Goal: Task Accomplishment & Management: Manage account settings

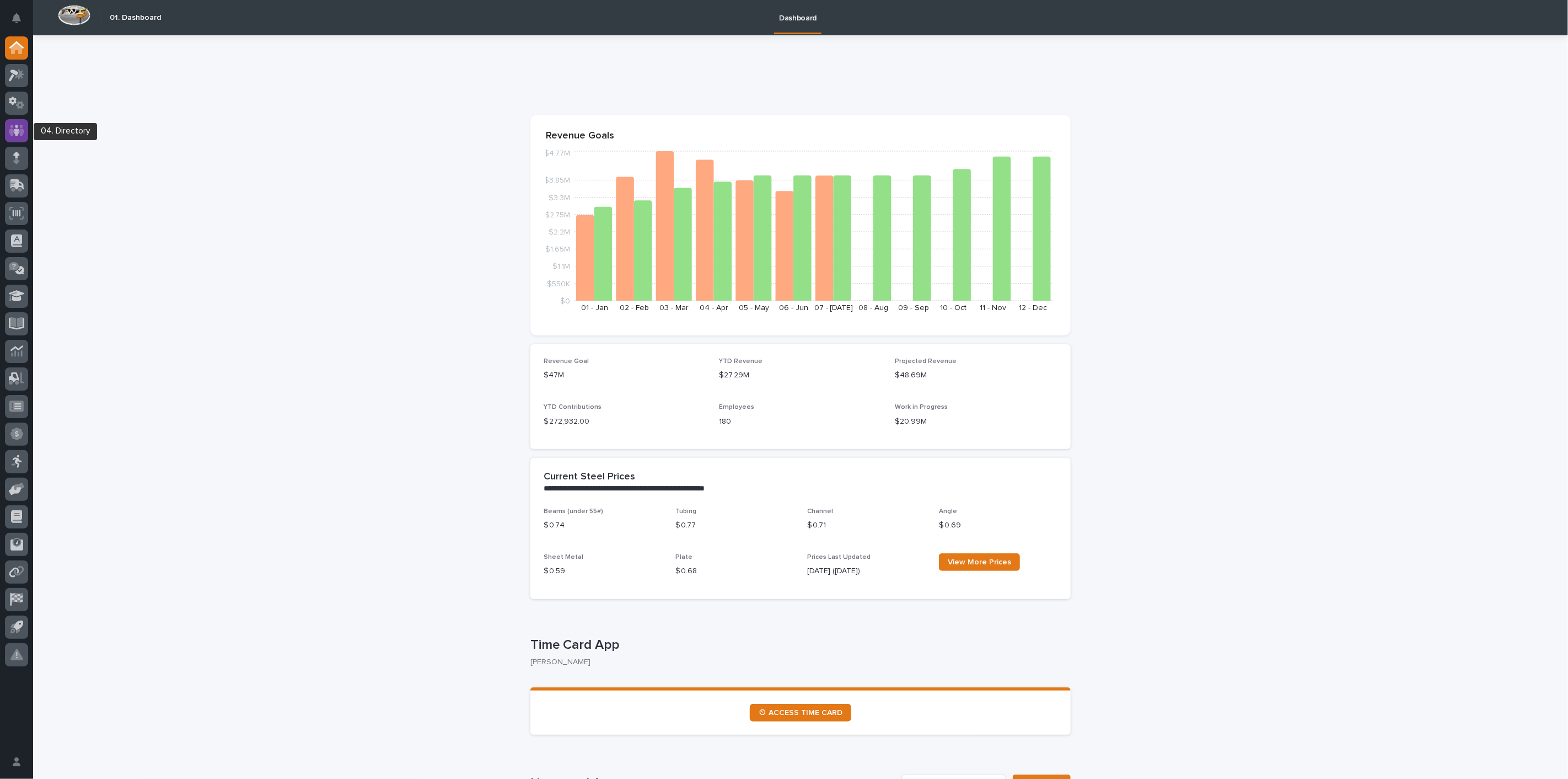
click at [17, 127] on icon at bounding box center [16, 130] width 7 height 11
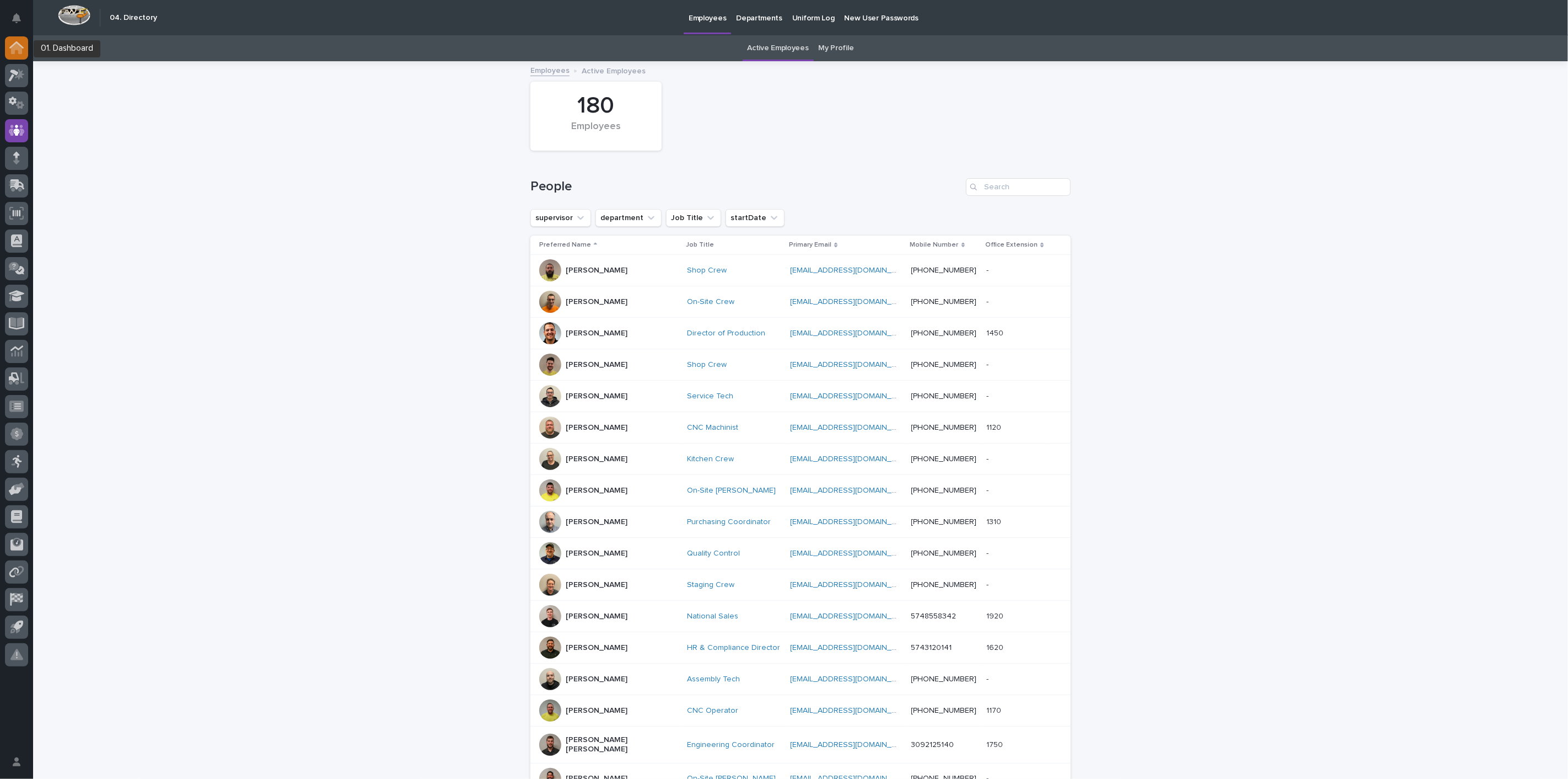
click at [19, 52] on icon at bounding box center [16, 48] width 11 height 11
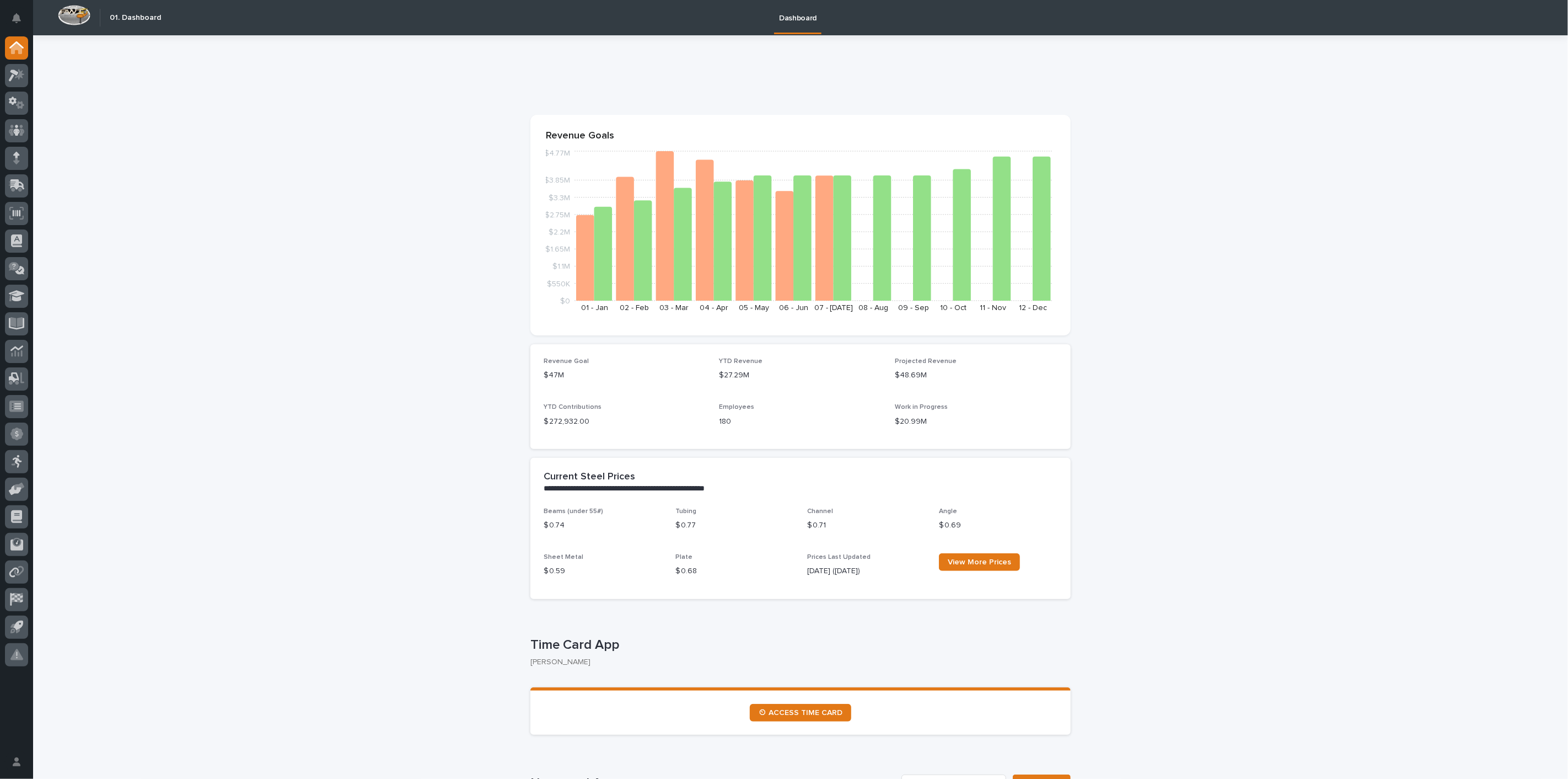
click at [9, 126] on icon at bounding box center [16, 130] width 16 height 12
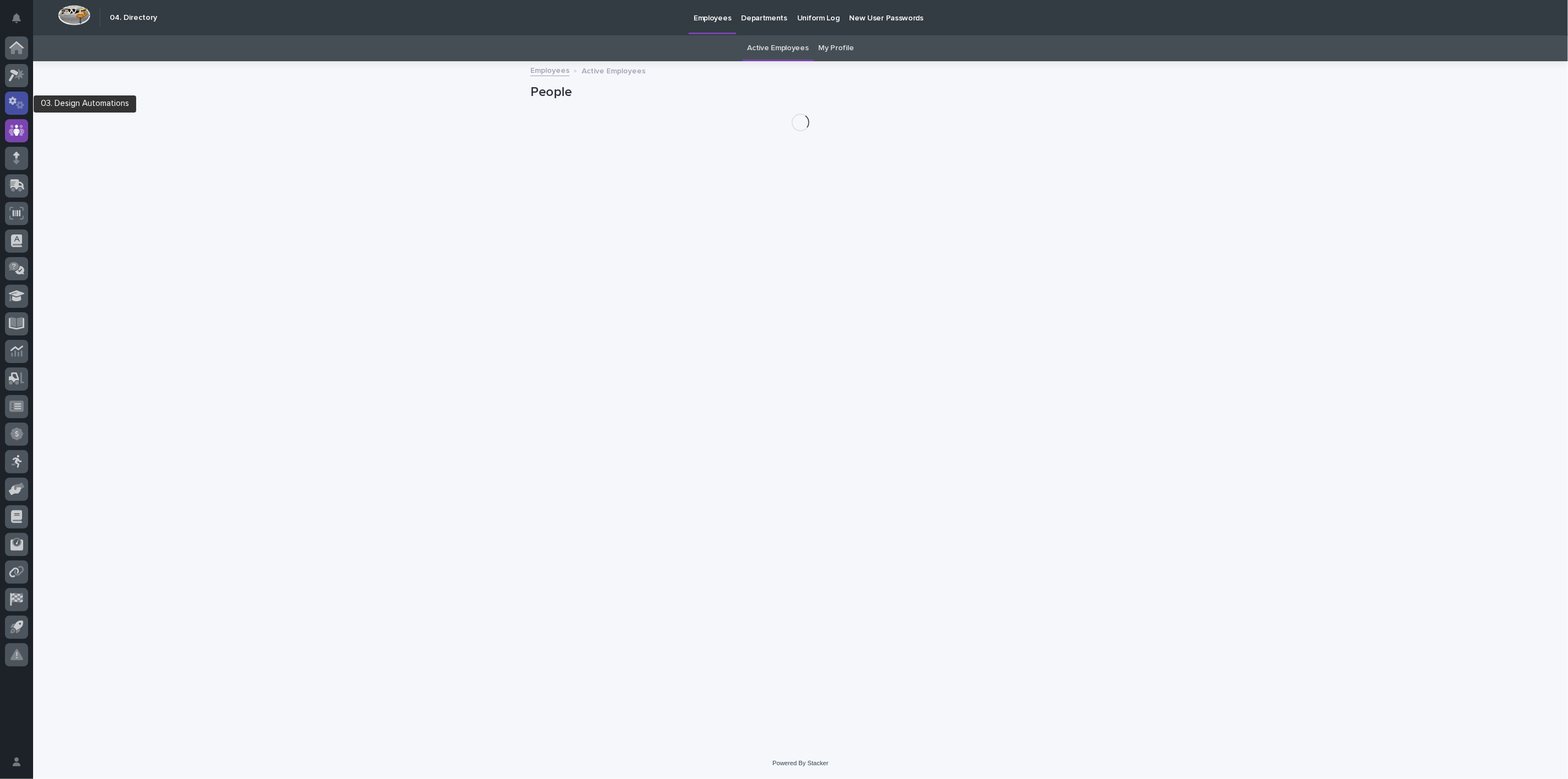
click at [10, 105] on icon at bounding box center [16, 102] width 16 height 12
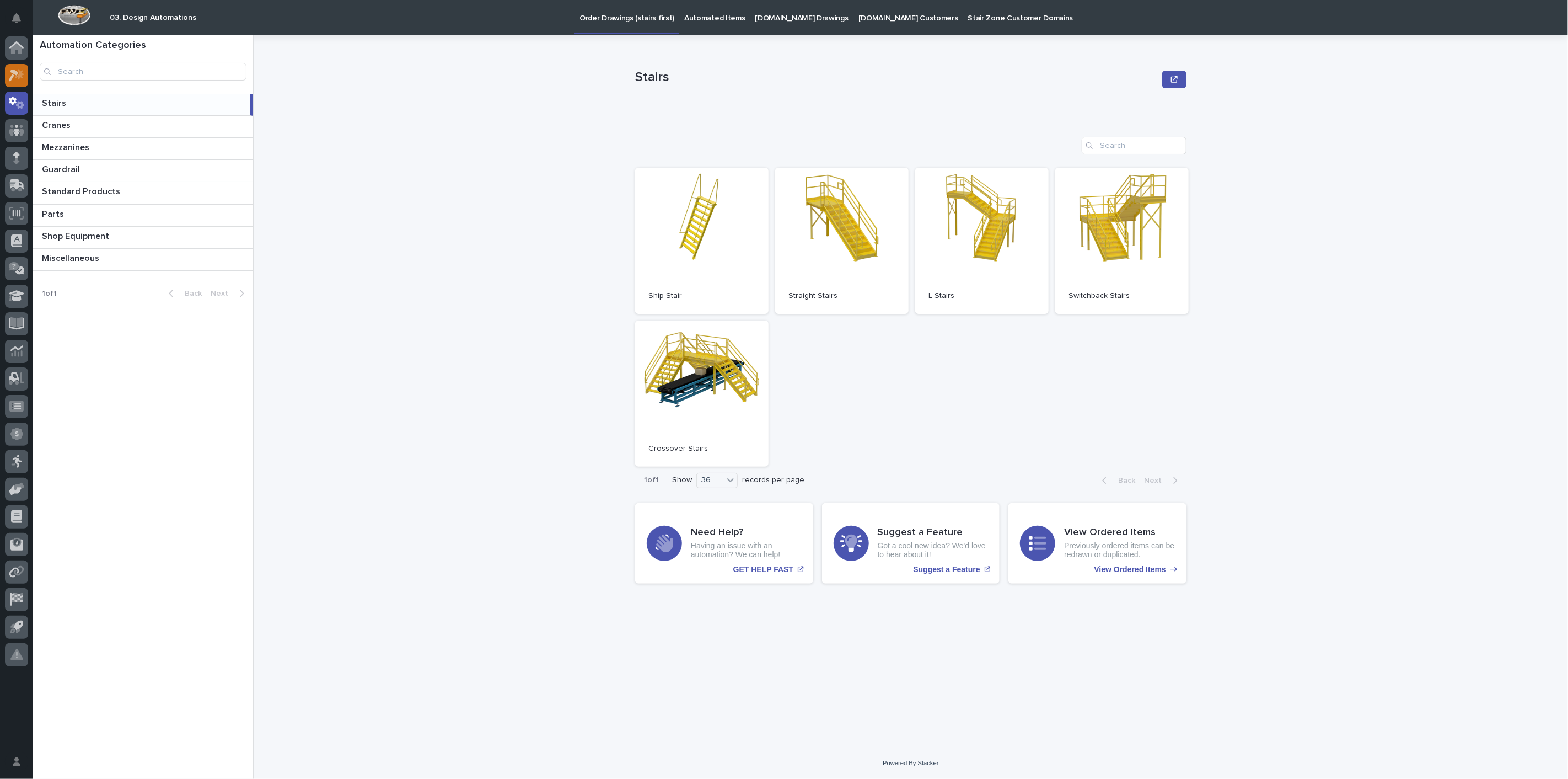
click at [16, 86] on div at bounding box center [16, 75] width 23 height 23
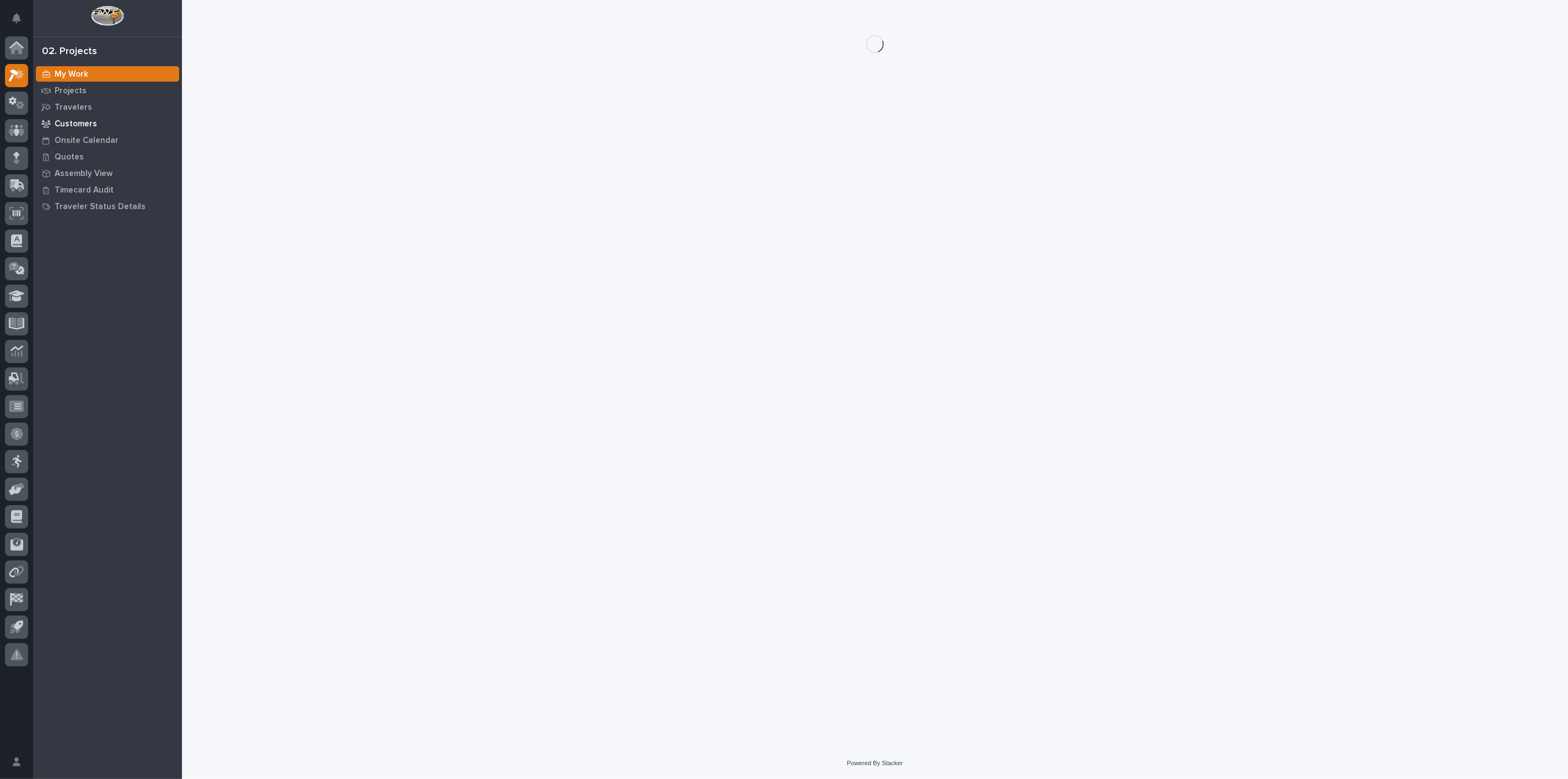
click at [77, 123] on p "Customers" at bounding box center [75, 124] width 43 height 10
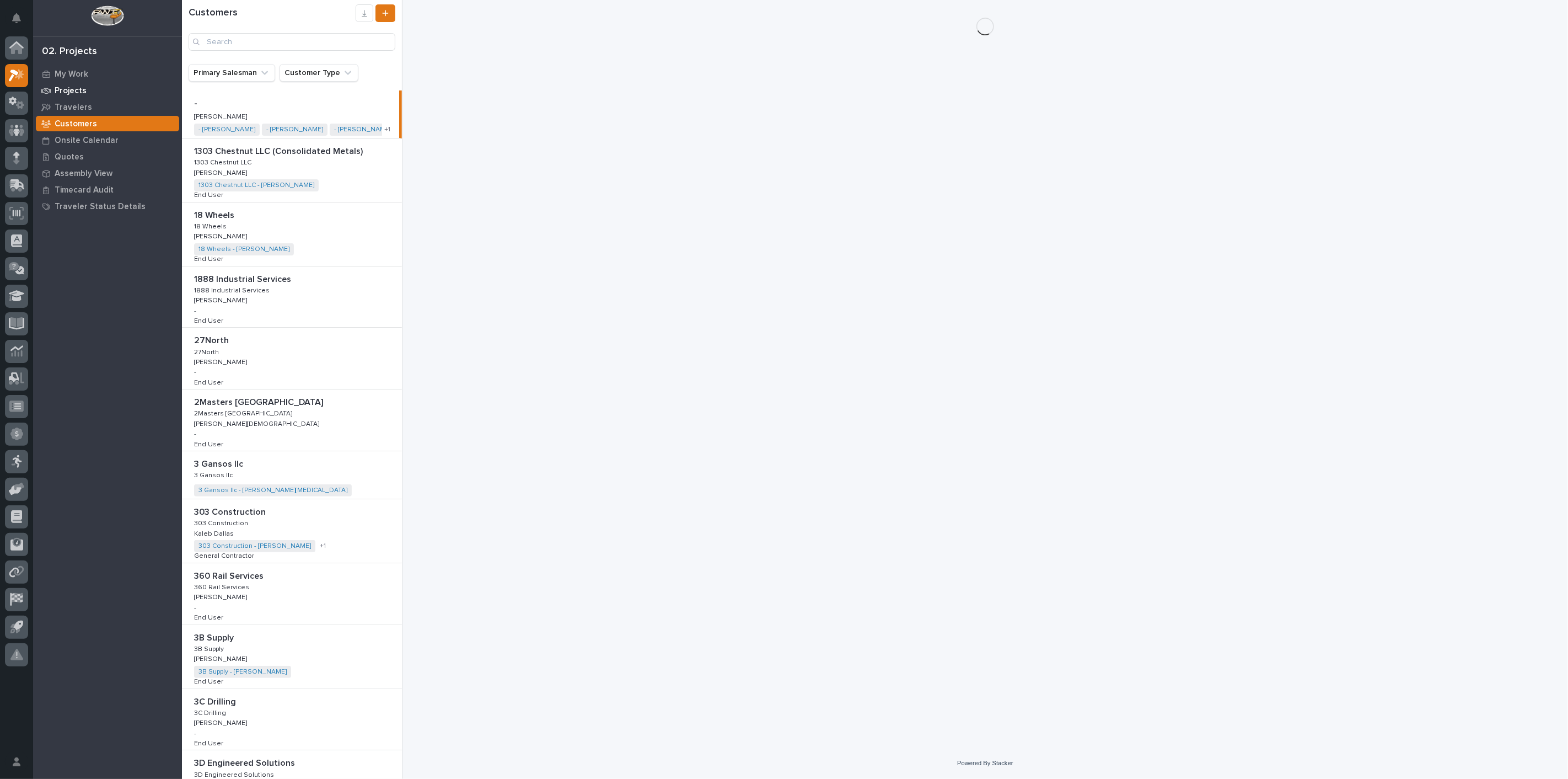
click at [74, 92] on p "Projects" at bounding box center [70, 90] width 32 height 10
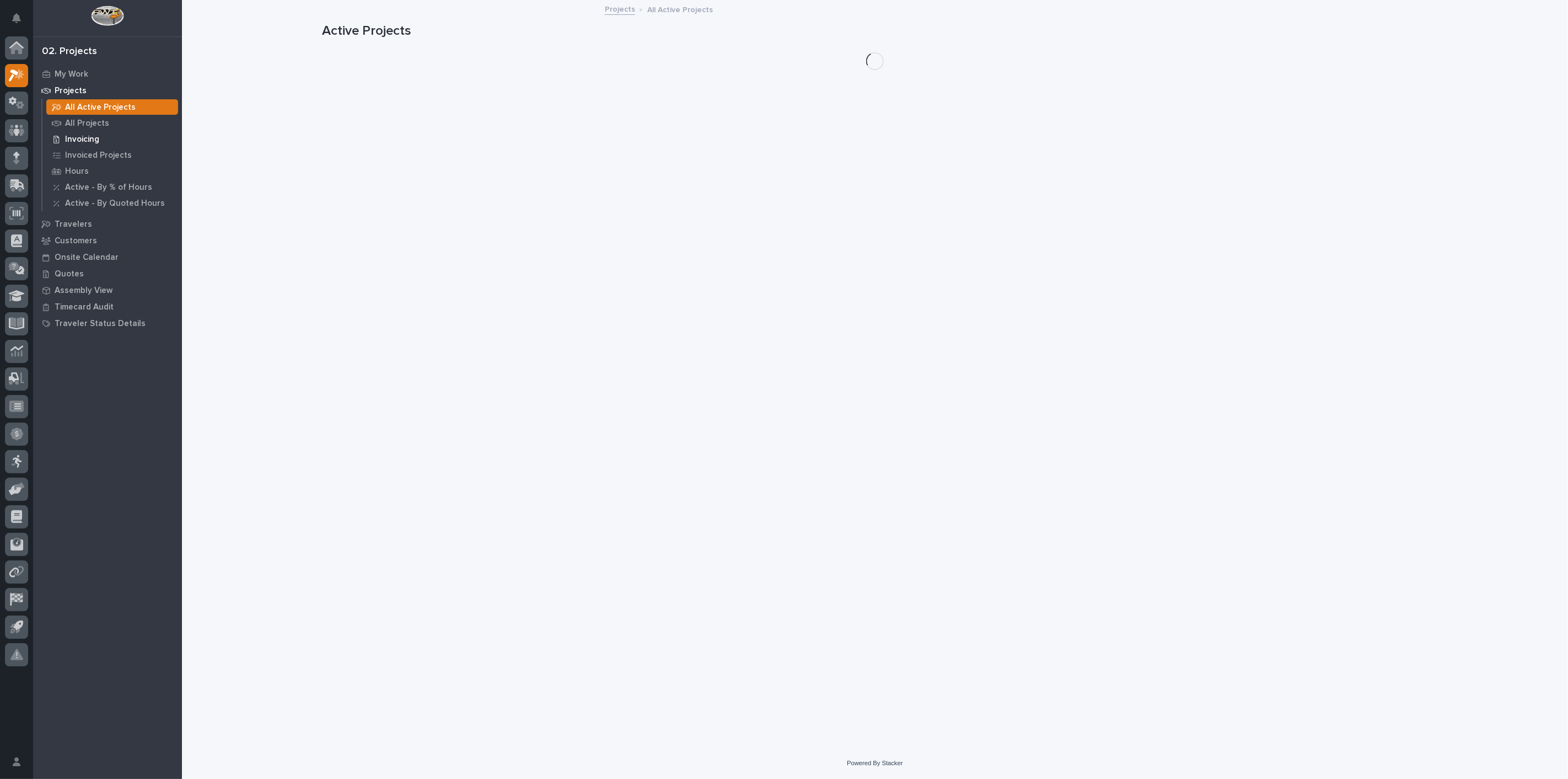
click at [81, 142] on p "Invoicing" at bounding box center [82, 139] width 34 height 10
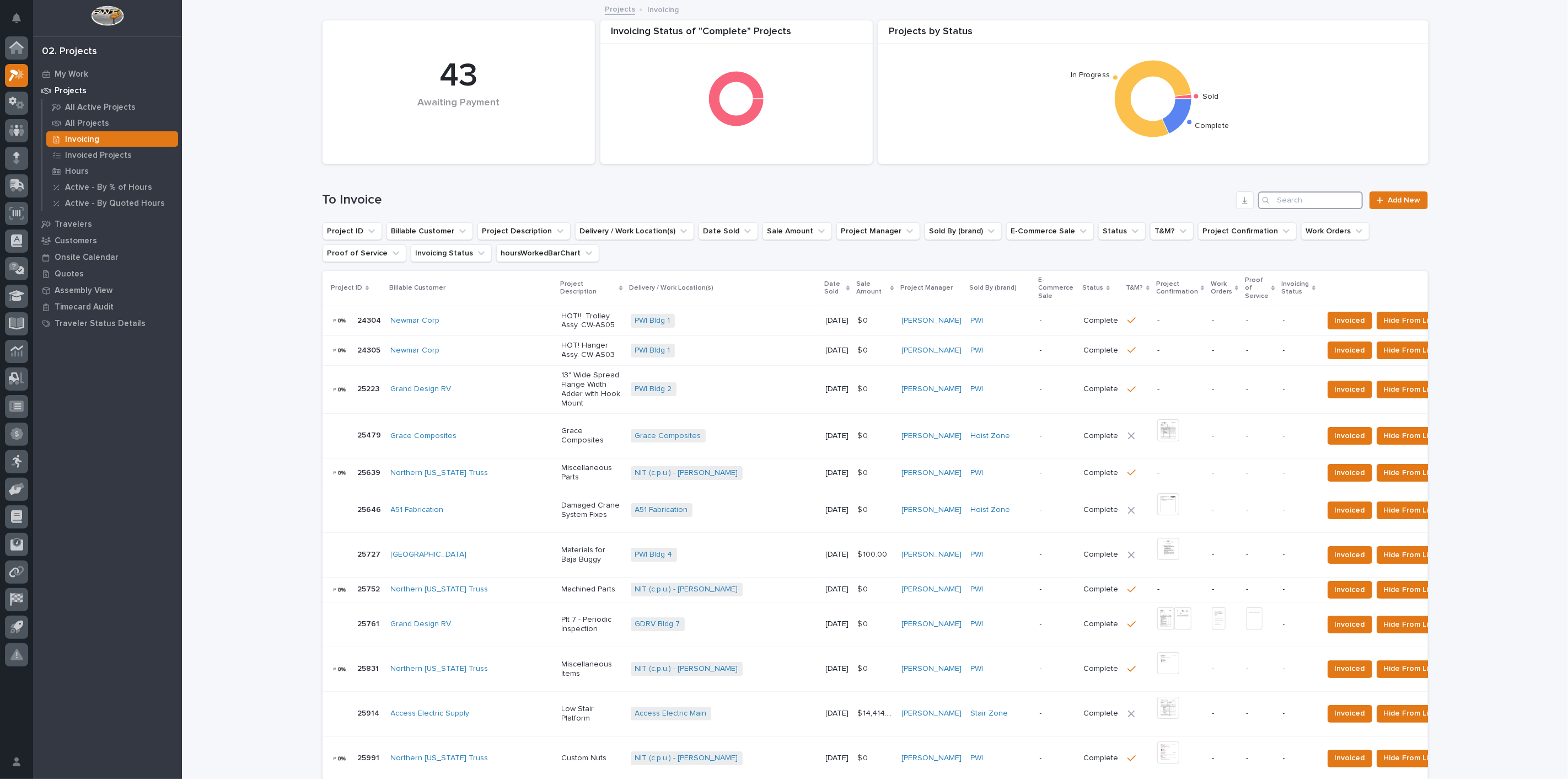
click at [1327, 197] on input "Search" at bounding box center [1311, 200] width 105 height 18
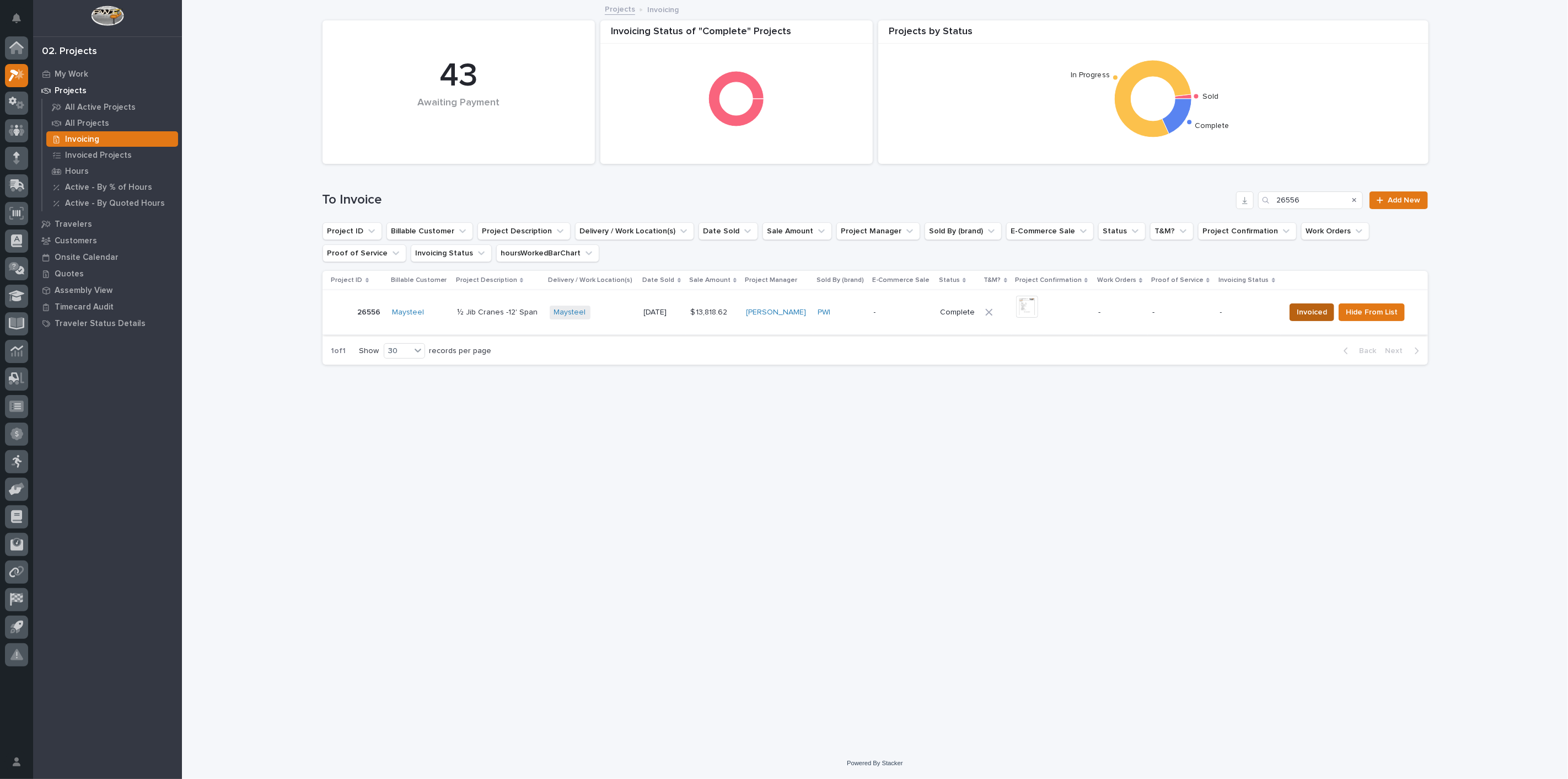
click at [1302, 316] on span "Invoiced" at bounding box center [1312, 312] width 30 height 13
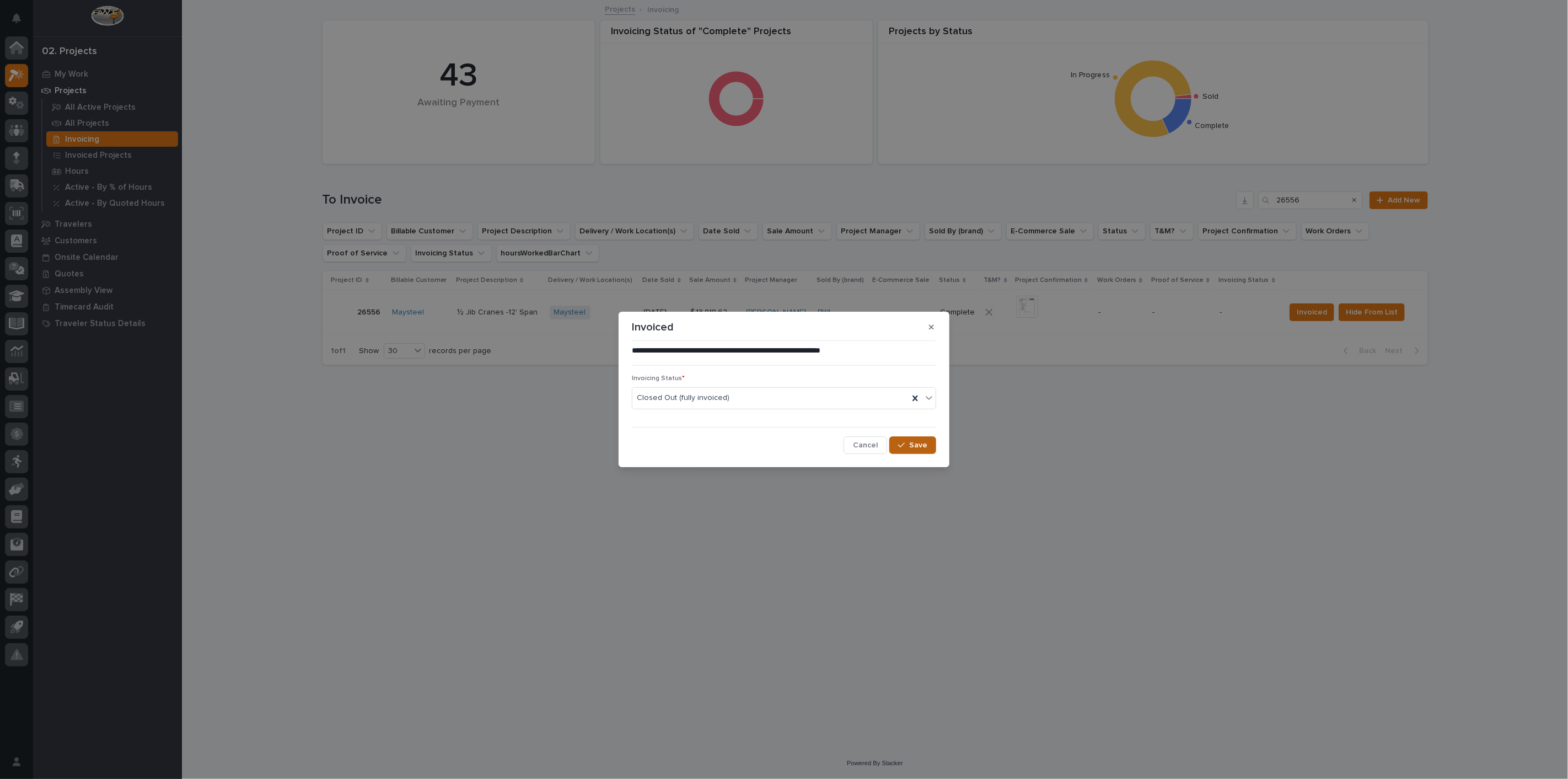
click at [912, 440] on span "Save" at bounding box center [918, 445] width 18 height 10
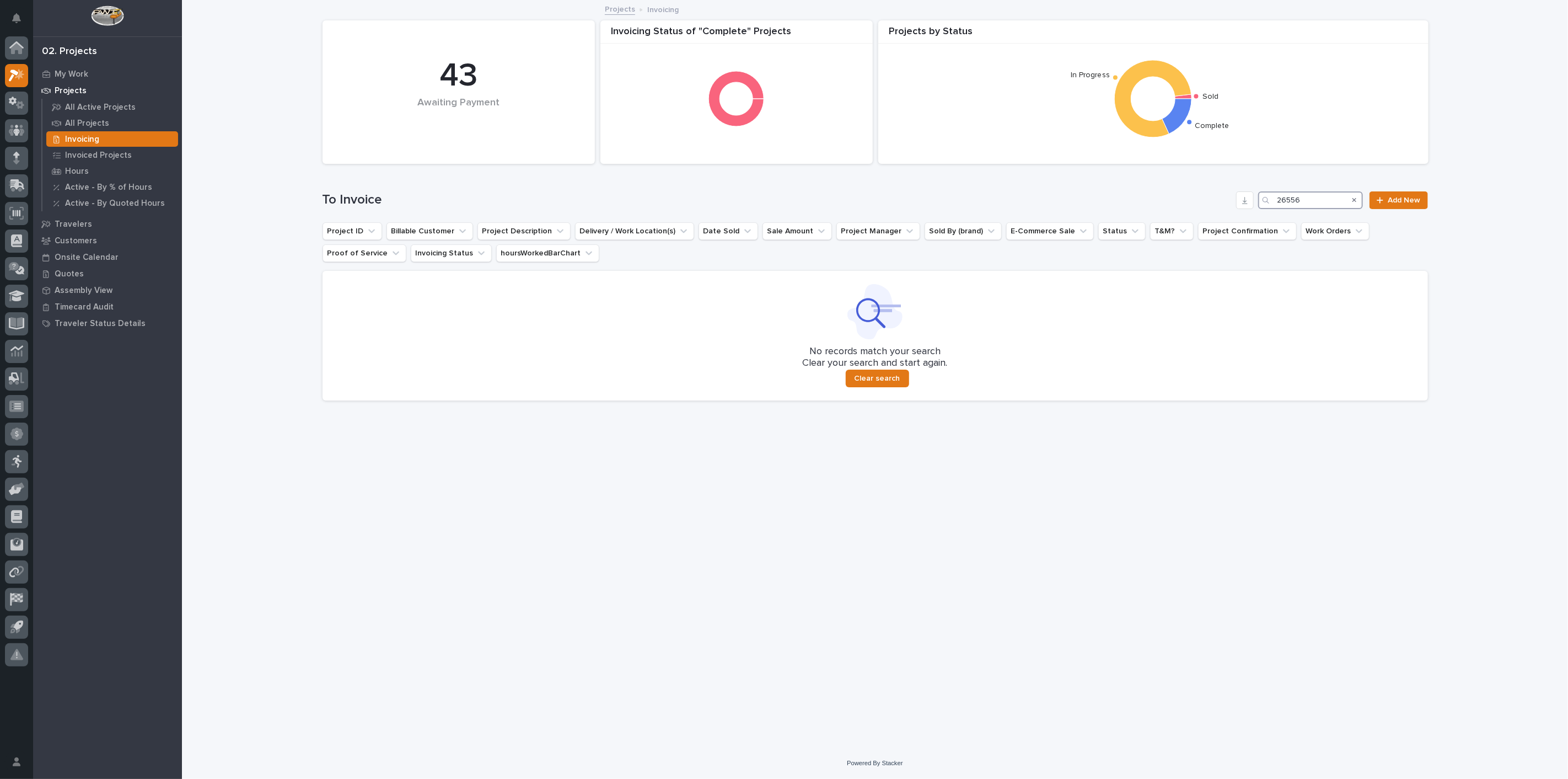
click at [1317, 196] on input "26556" at bounding box center [1311, 200] width 105 height 18
type input "2"
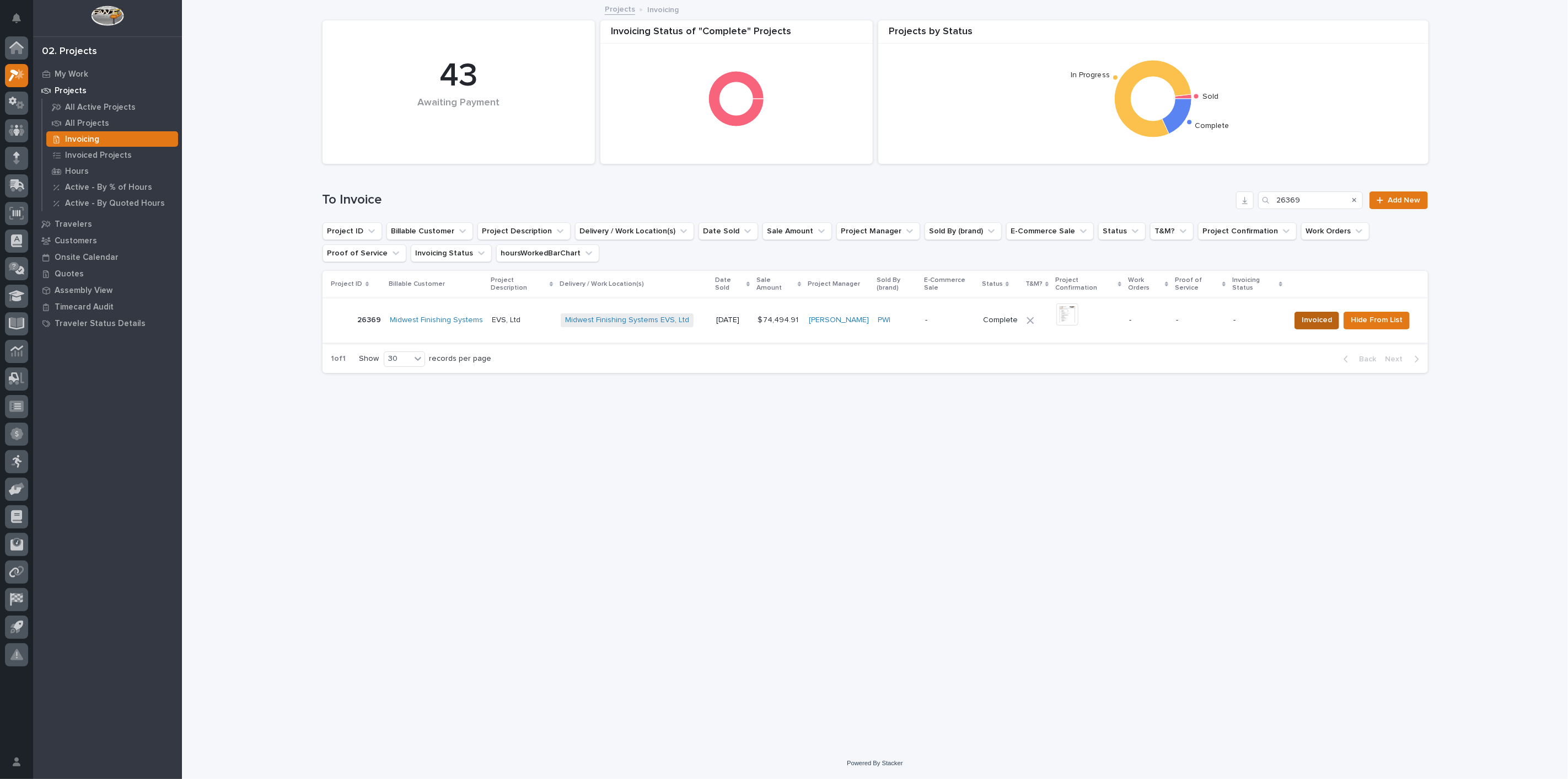
click at [1330, 320] on span "Invoiced" at bounding box center [1316, 320] width 30 height 13
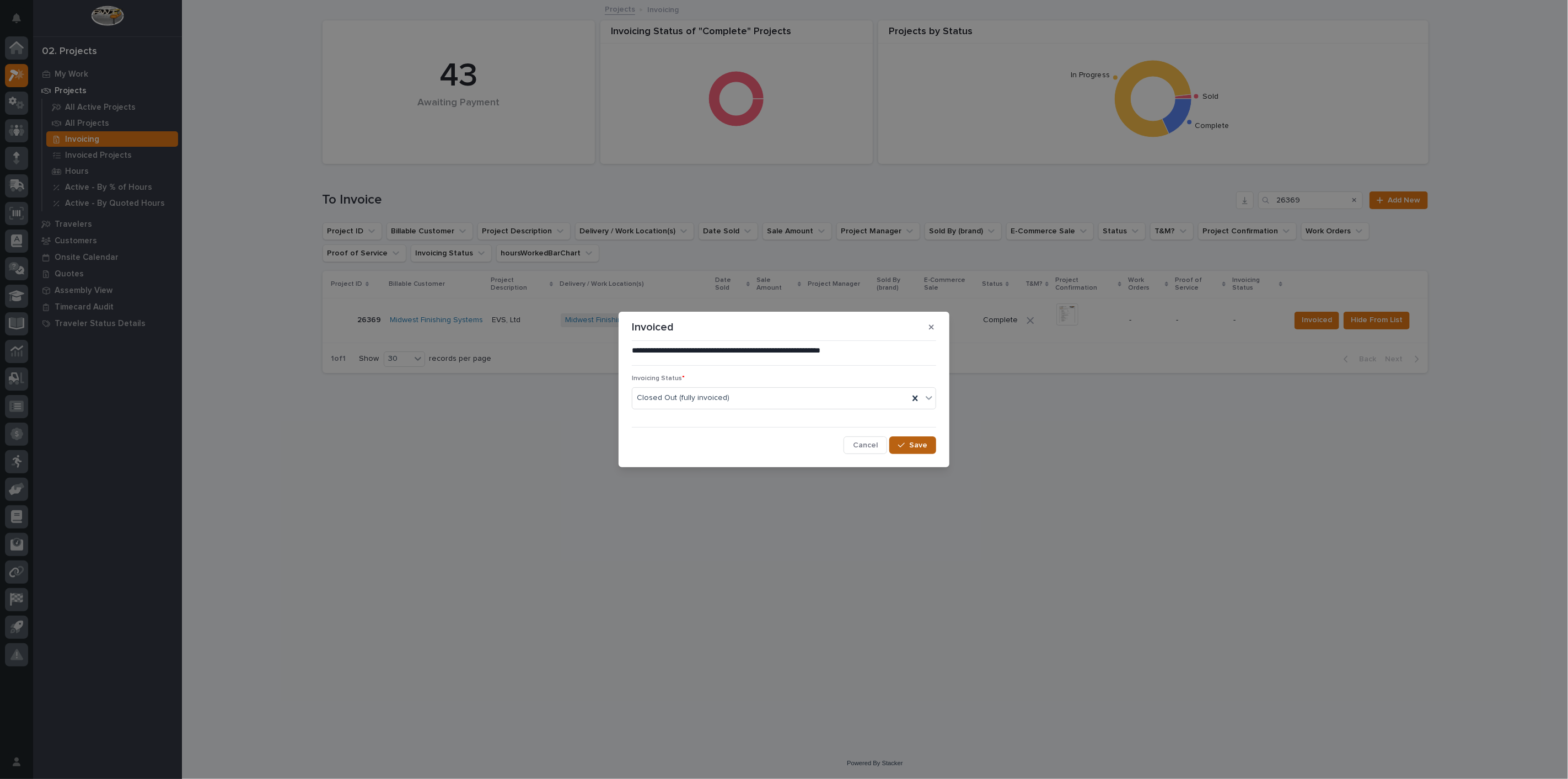
click at [918, 449] on span "Save" at bounding box center [918, 445] width 18 height 10
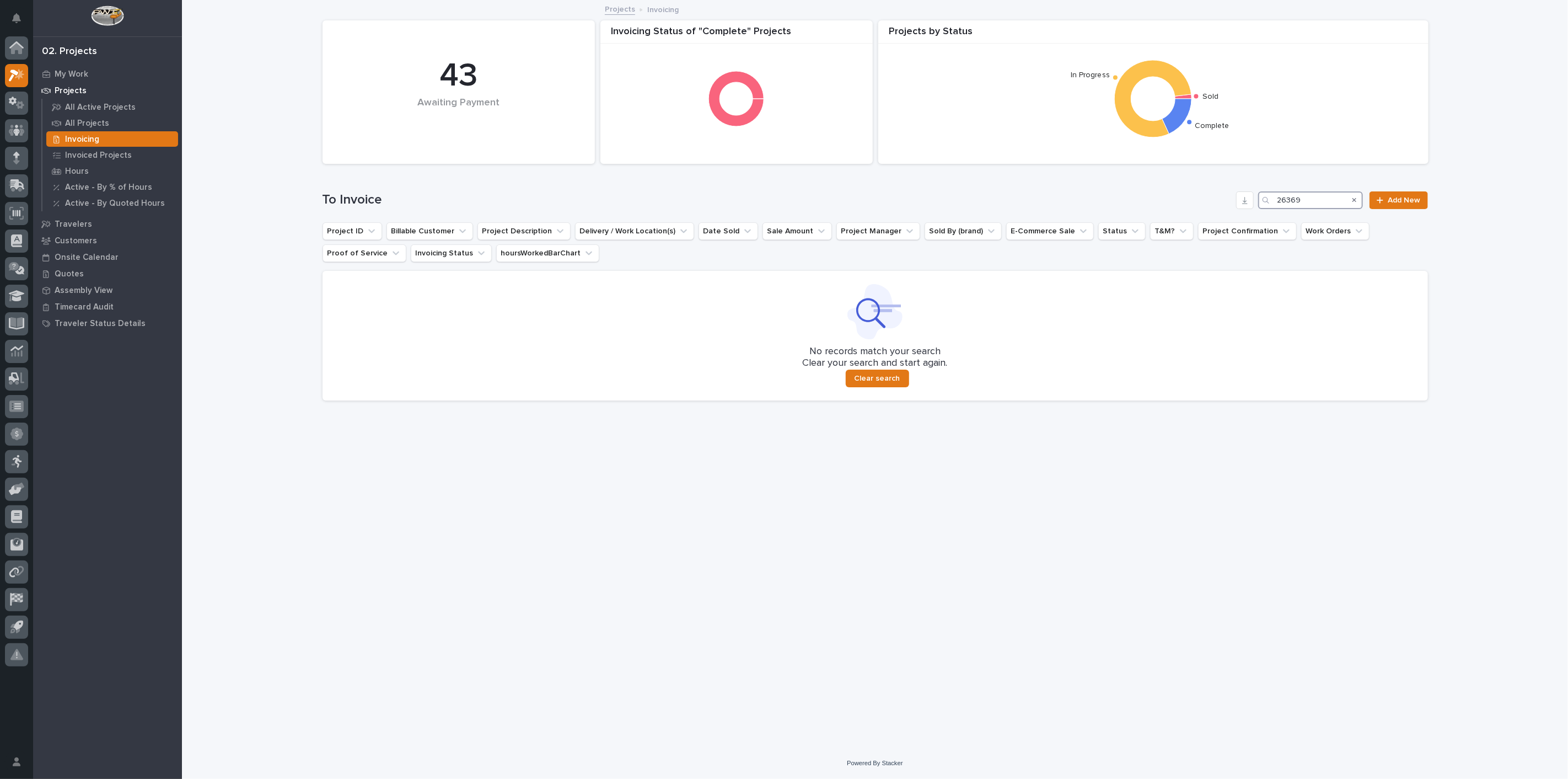
click at [1315, 199] on input "26369" at bounding box center [1311, 200] width 105 height 18
type input "2"
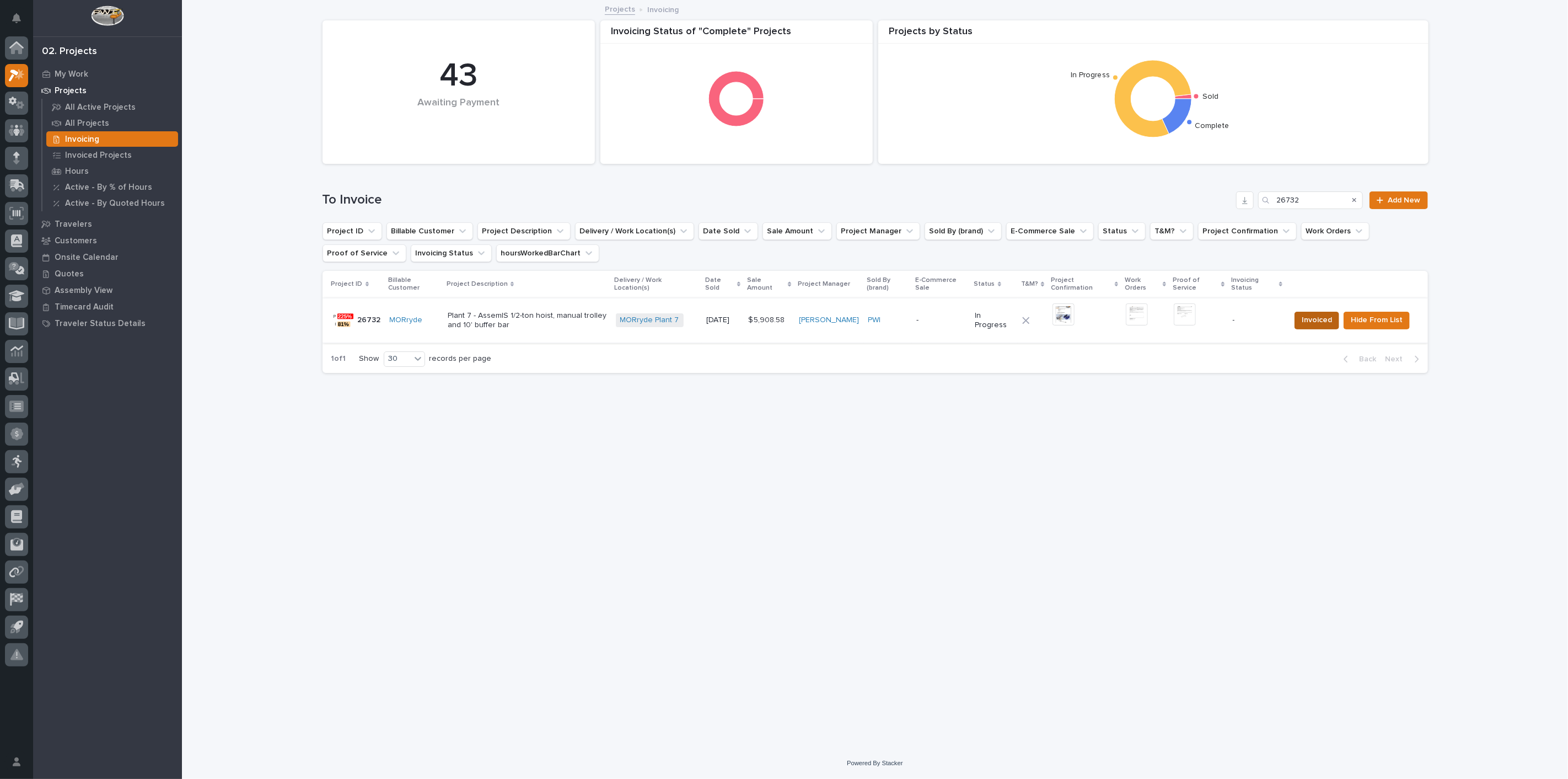
click at [1309, 322] on span "Invoiced" at bounding box center [1316, 320] width 30 height 13
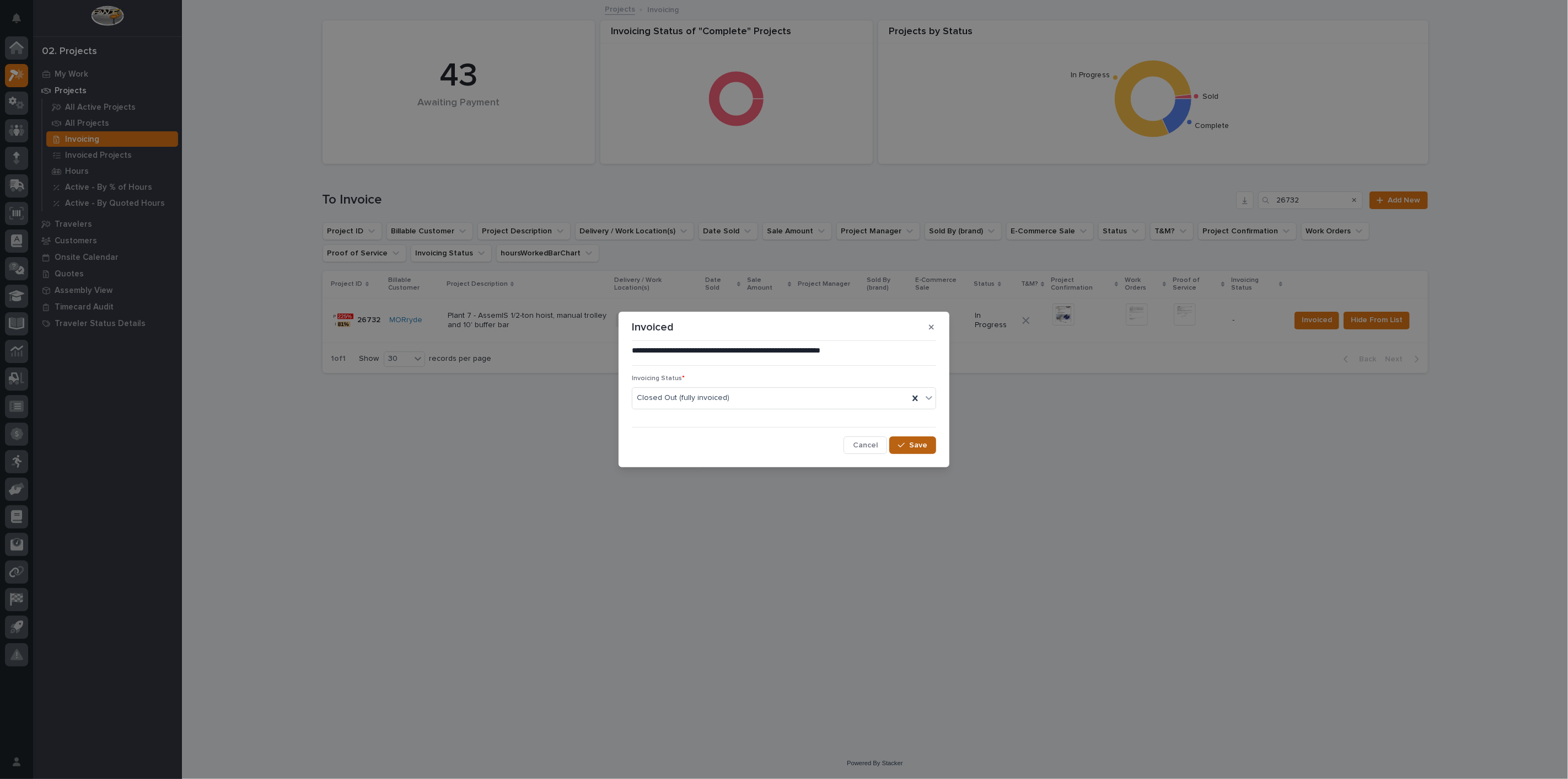
click at [922, 447] on span "Save" at bounding box center [918, 445] width 18 height 10
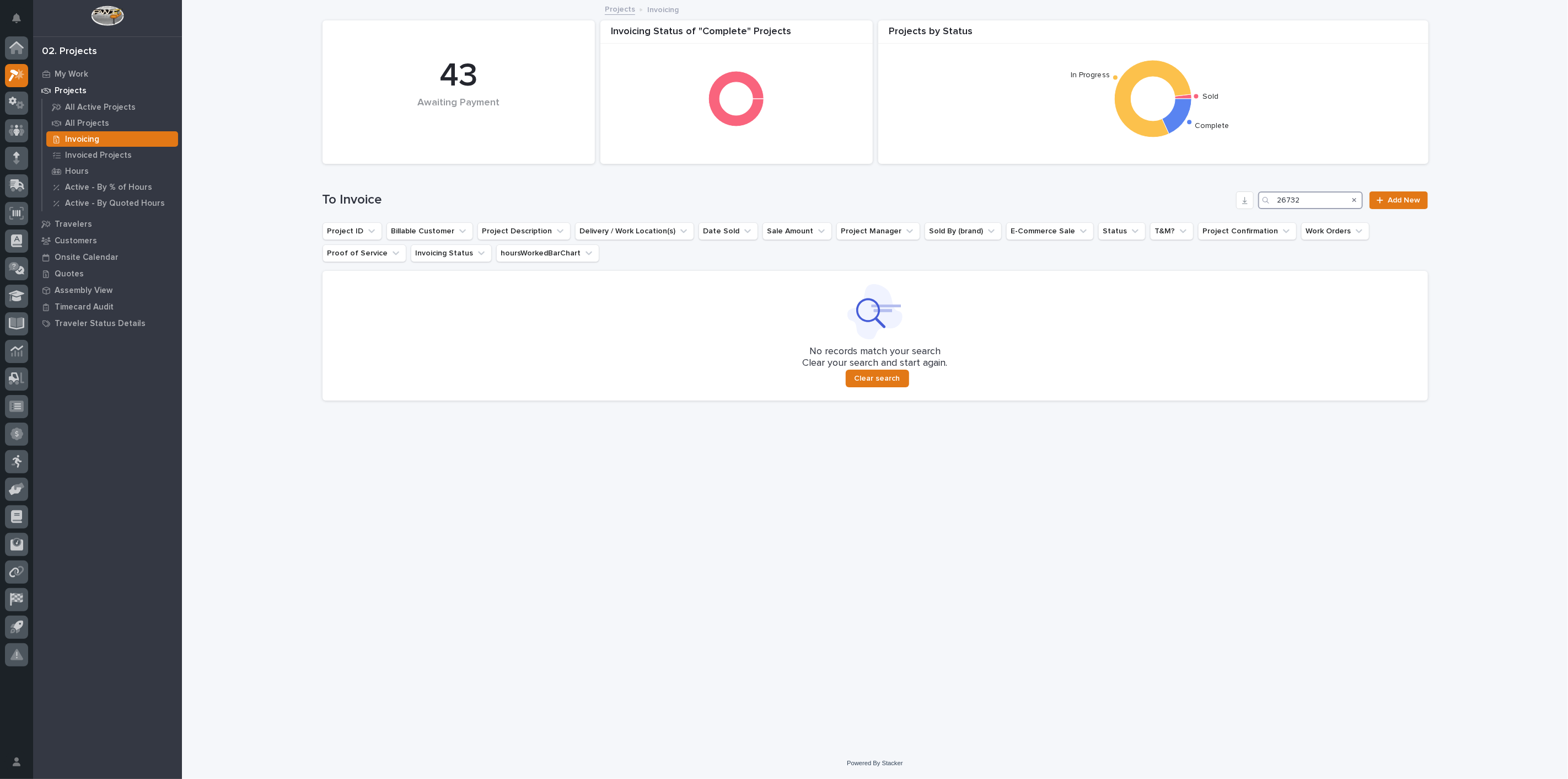
click at [1307, 204] on input "26732" at bounding box center [1311, 200] width 105 height 18
type input "2"
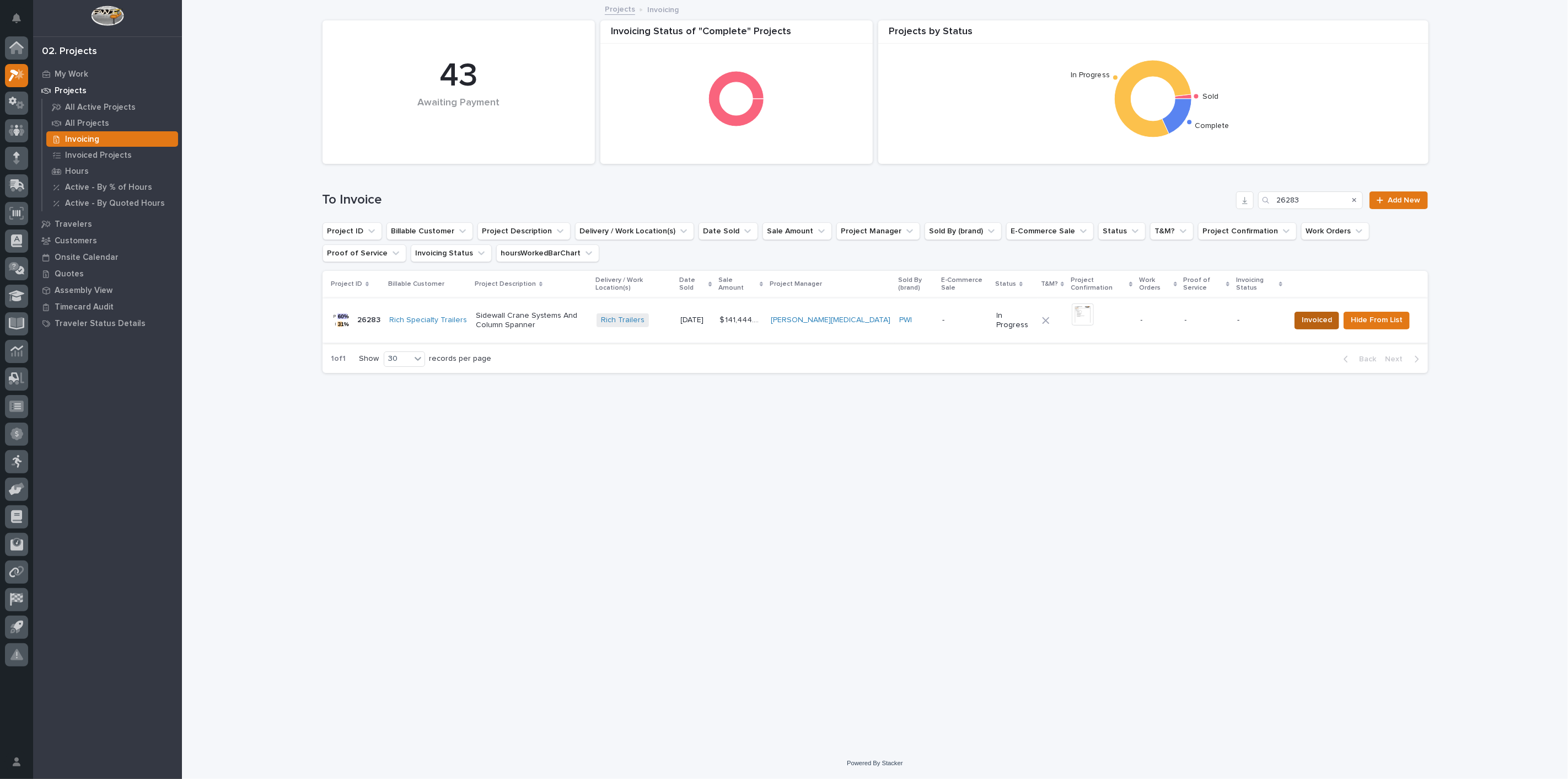
click at [1319, 326] on span "Invoiced" at bounding box center [1316, 320] width 30 height 13
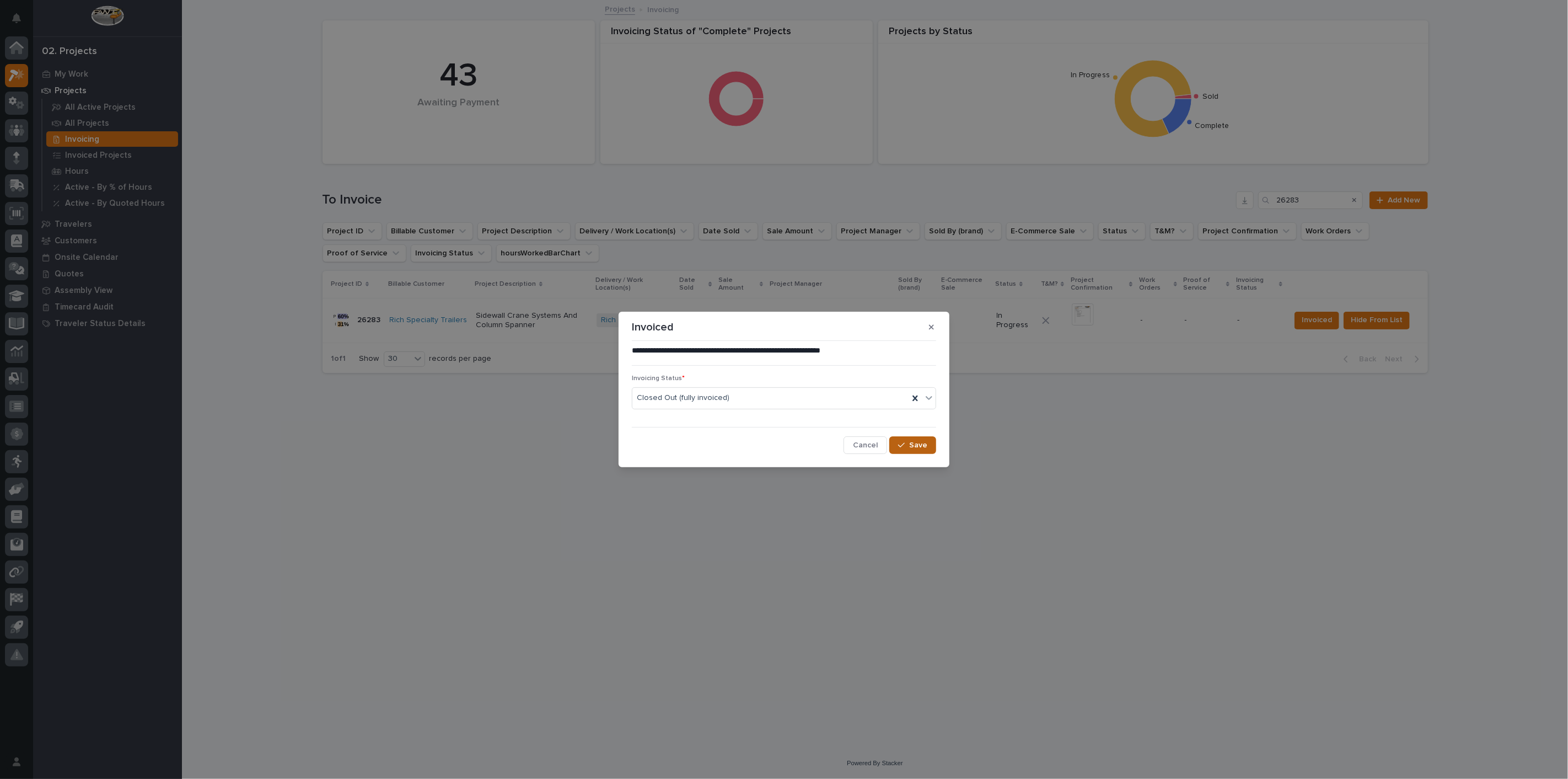
click at [918, 445] on span "Save" at bounding box center [918, 445] width 18 height 10
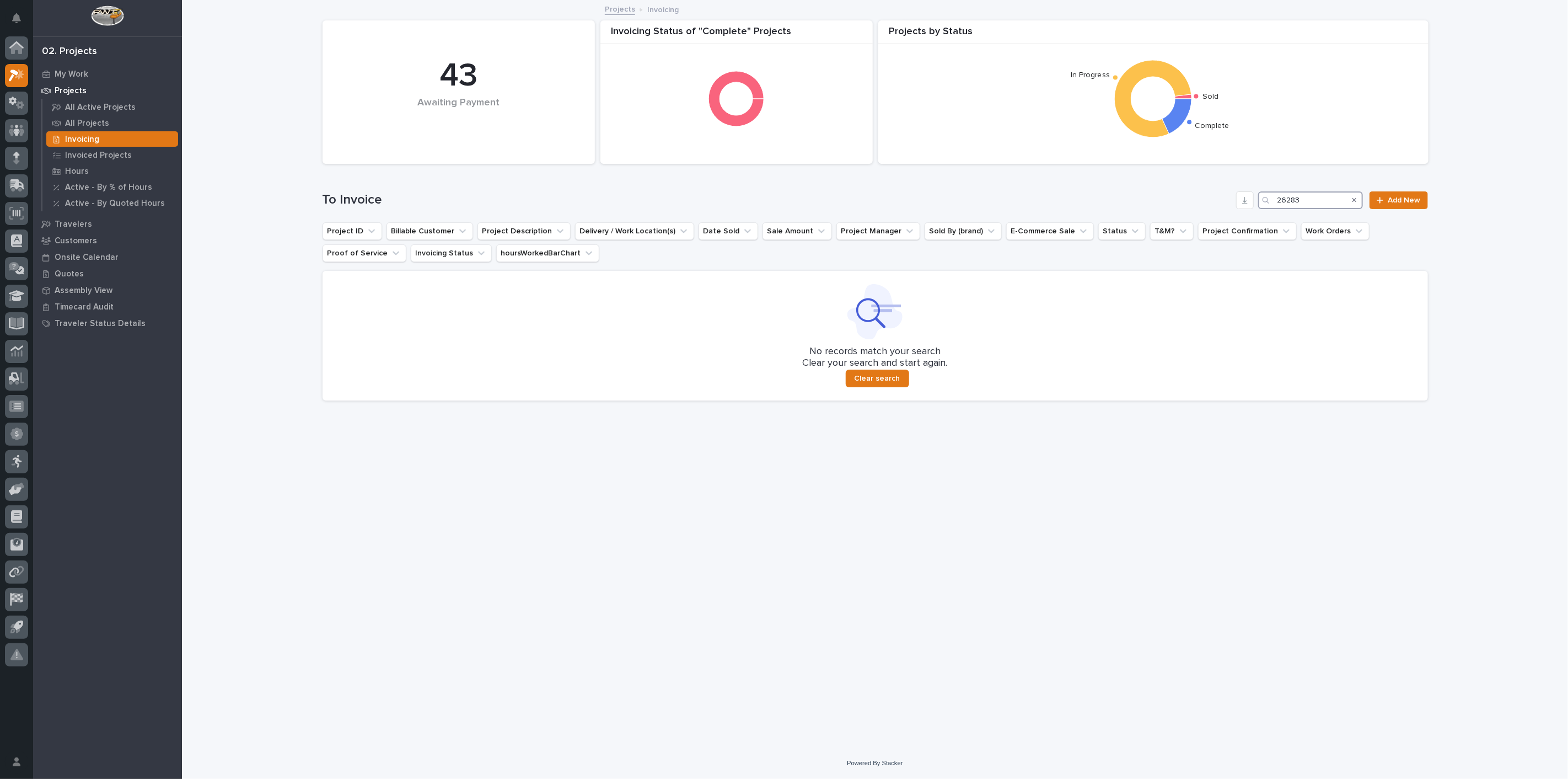
click at [1330, 202] on input "26283" at bounding box center [1311, 200] width 105 height 18
type input "2"
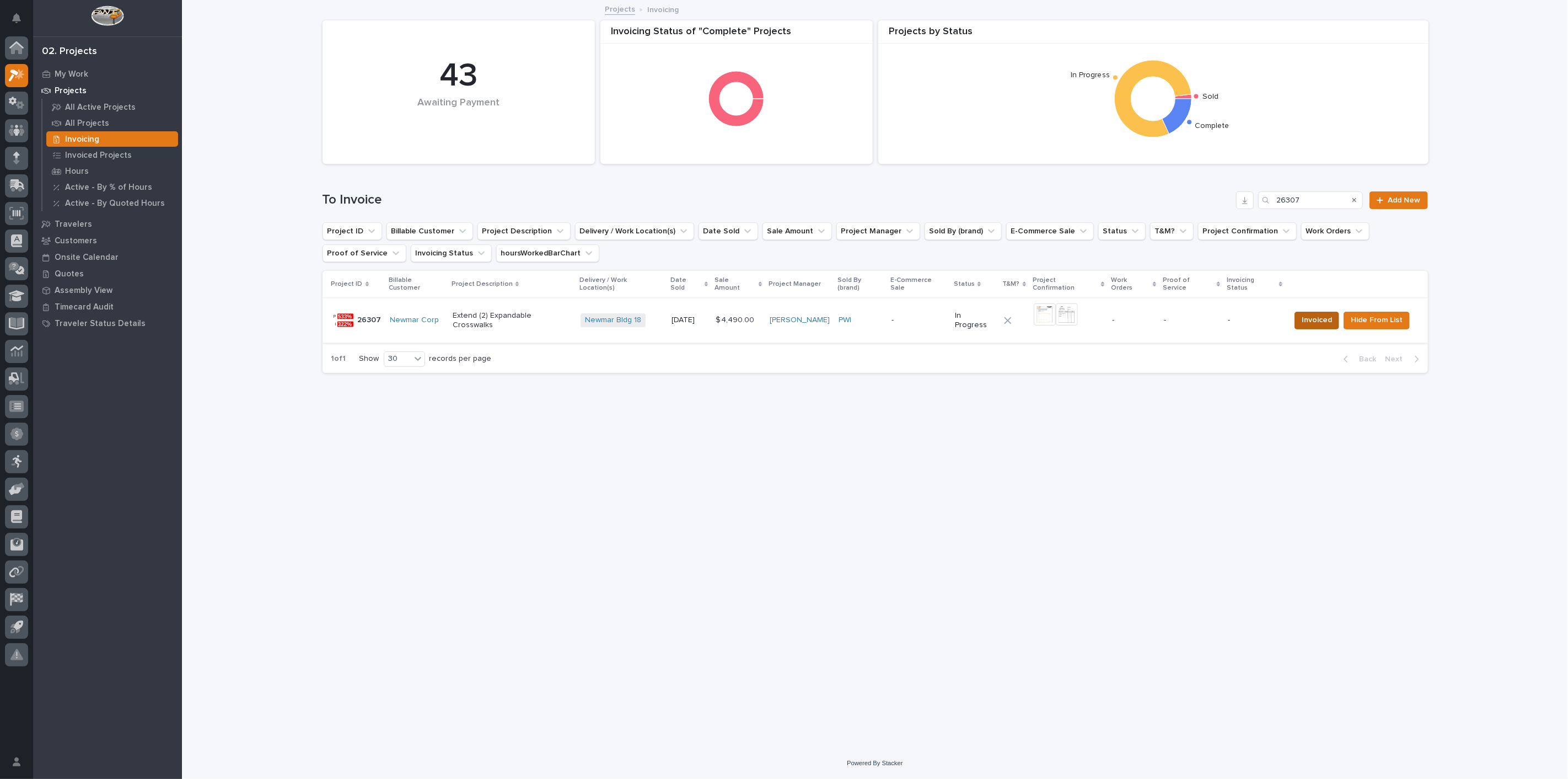
click at [1311, 316] on span "Invoiced" at bounding box center [1316, 320] width 30 height 13
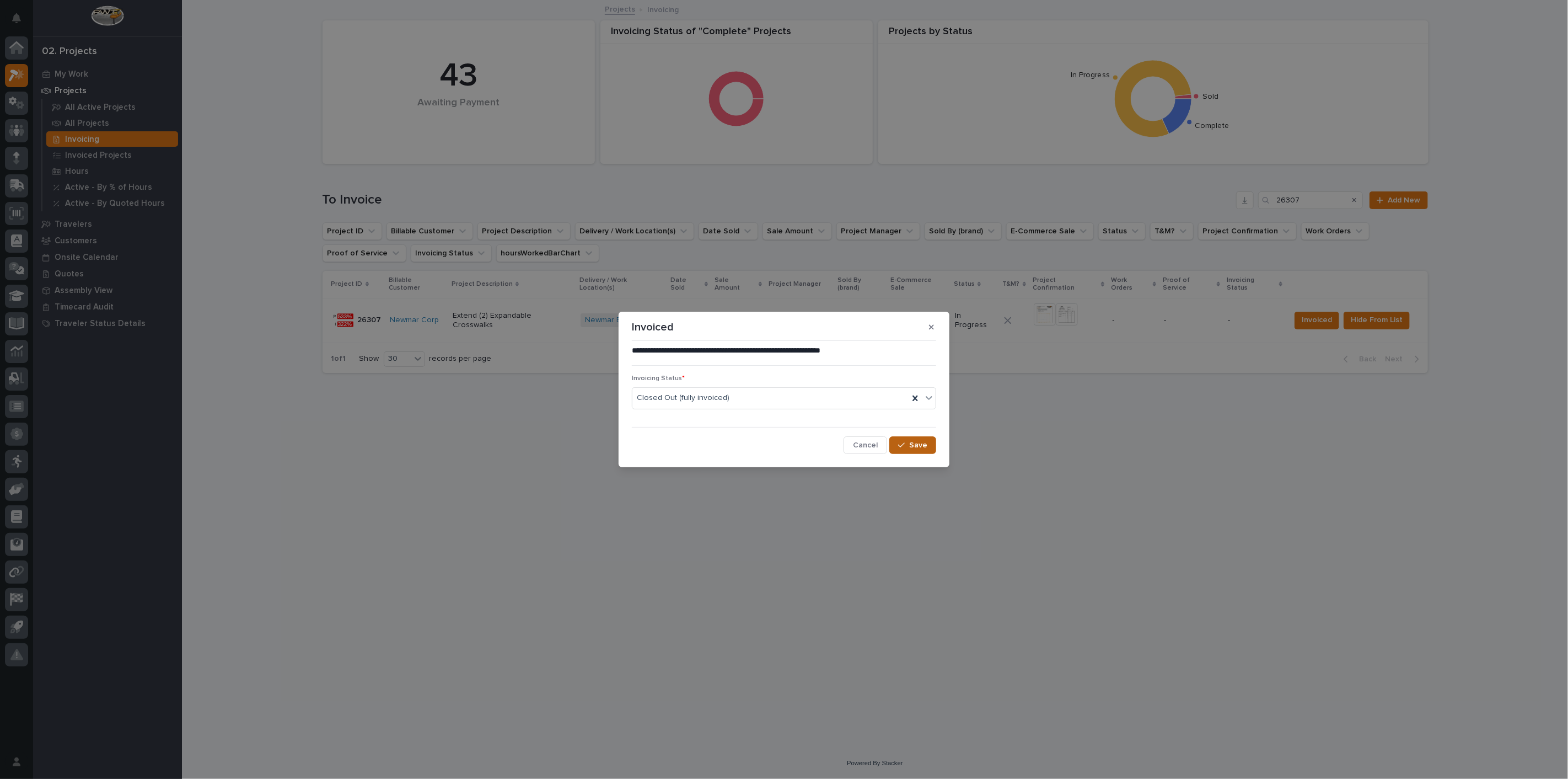
click at [918, 449] on span "Save" at bounding box center [918, 445] width 18 height 10
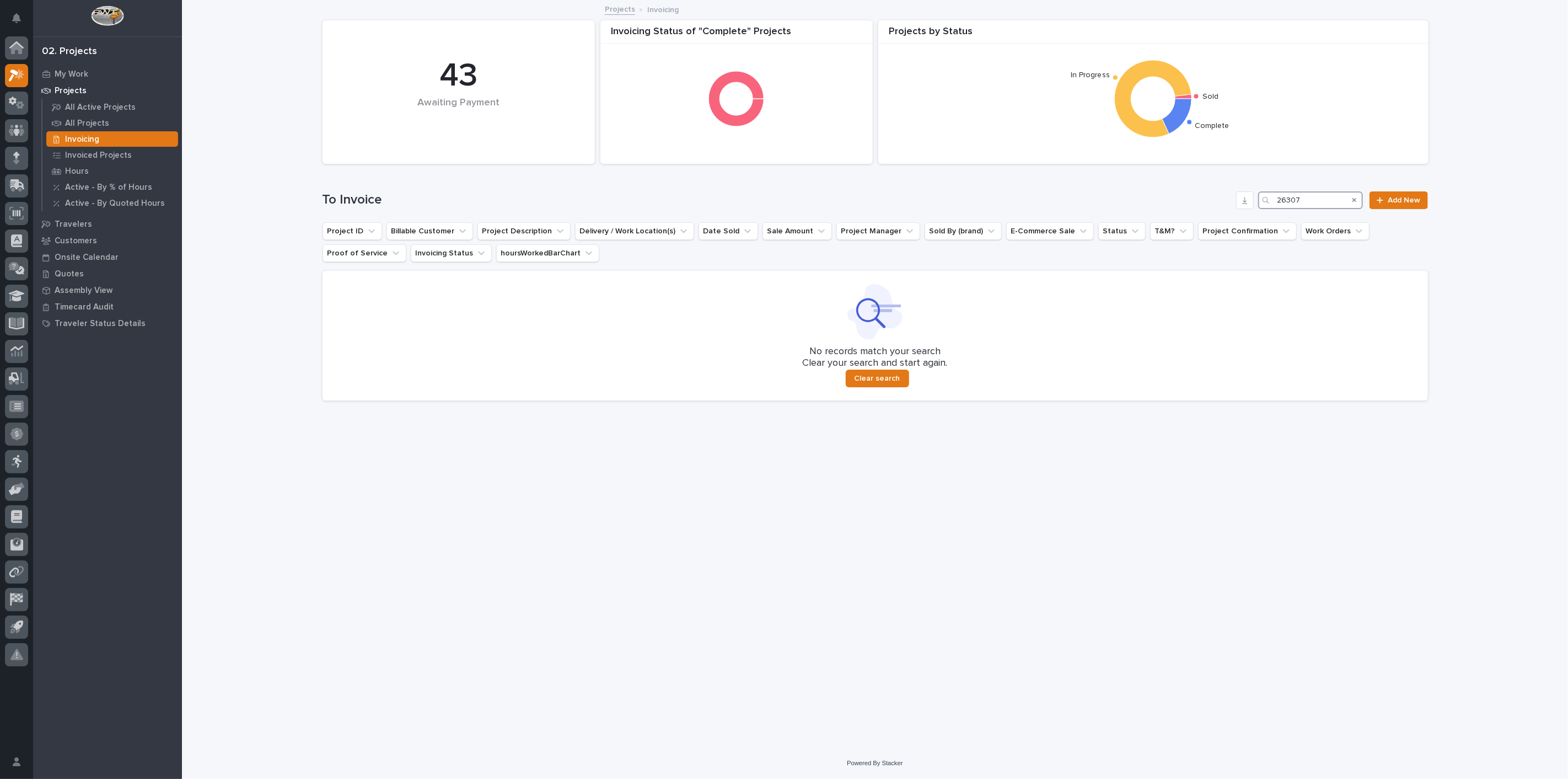
drag, startPoint x: 1297, startPoint y: 196, endPoint x: 1303, endPoint y: 197, distance: 6.1
click at [1303, 197] on input "26307" at bounding box center [1311, 200] width 105 height 18
click at [1304, 197] on input "26307" at bounding box center [1311, 200] width 105 height 18
type input "2"
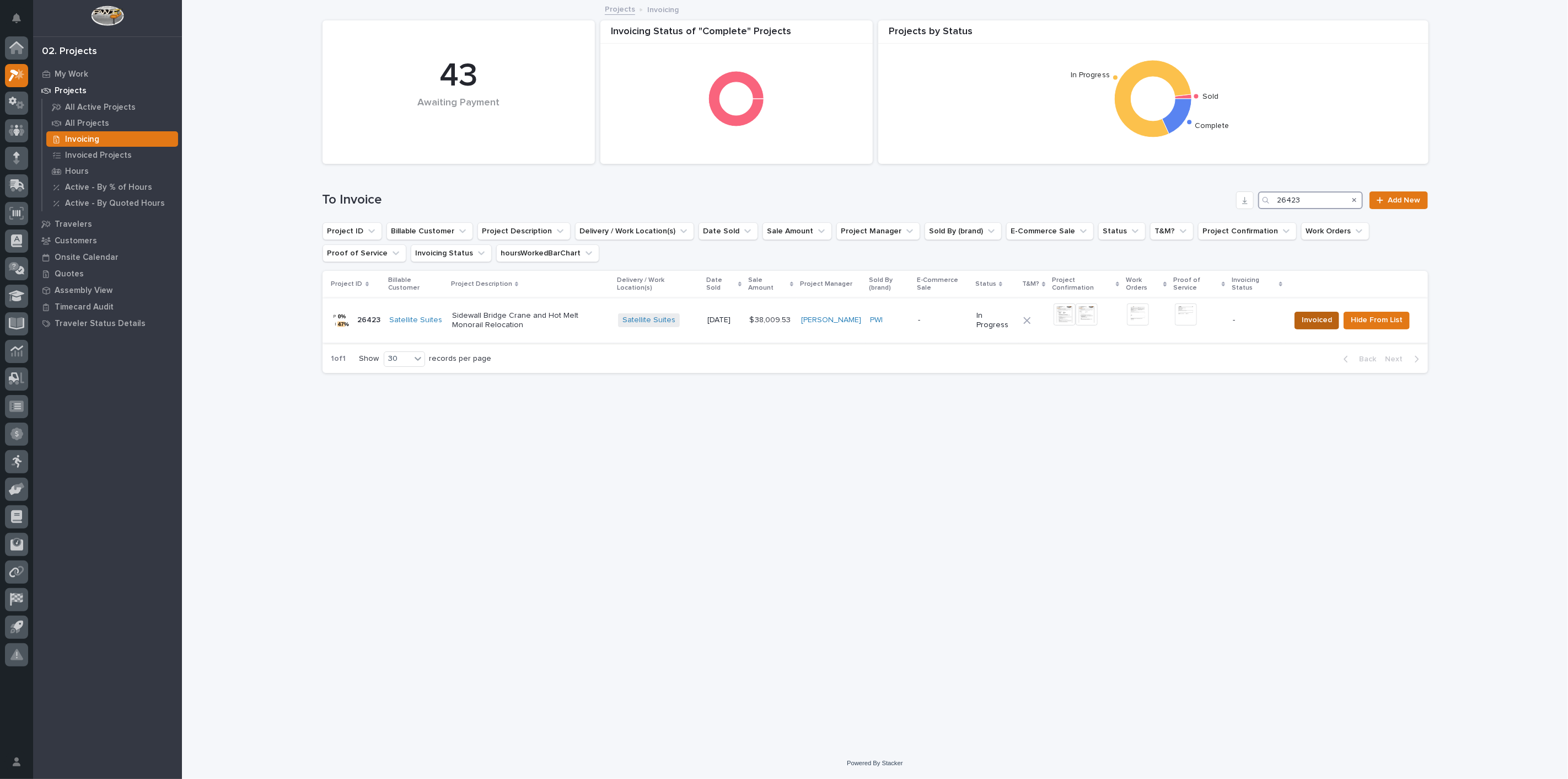
type input "26423"
click at [1326, 319] on span "Invoiced" at bounding box center [1316, 320] width 30 height 13
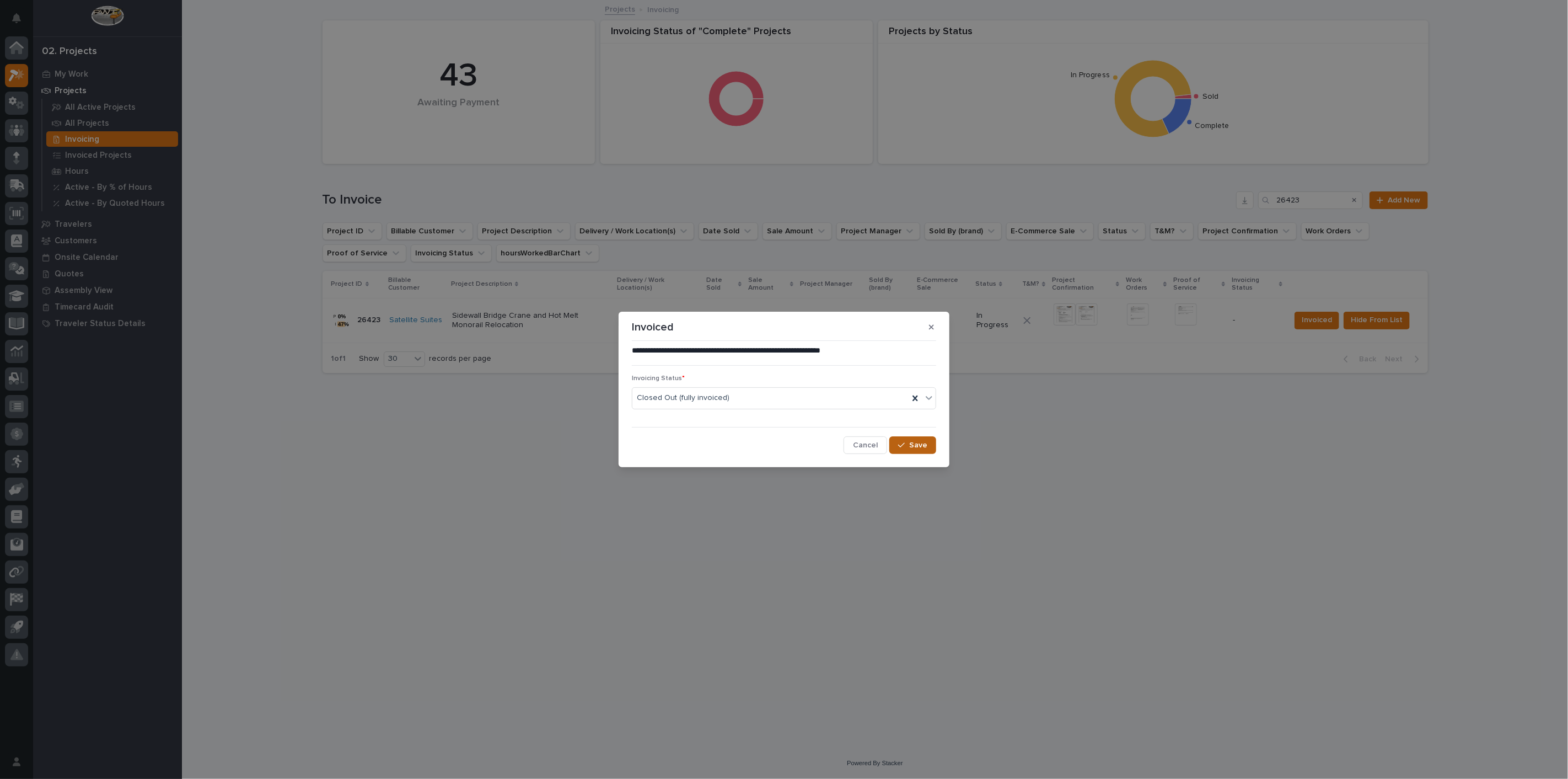
click at [909, 445] on div "button" at bounding box center [903, 445] width 11 height 8
